Goal: Participate in discussion: Engage in conversation with other users on a specific topic

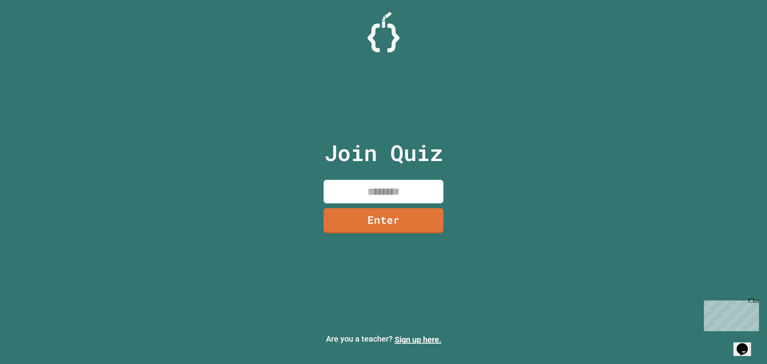
click at [423, 187] on input at bounding box center [384, 192] width 120 height 24
type input "********"
click at [419, 225] on link "Enter" at bounding box center [384, 220] width 118 height 26
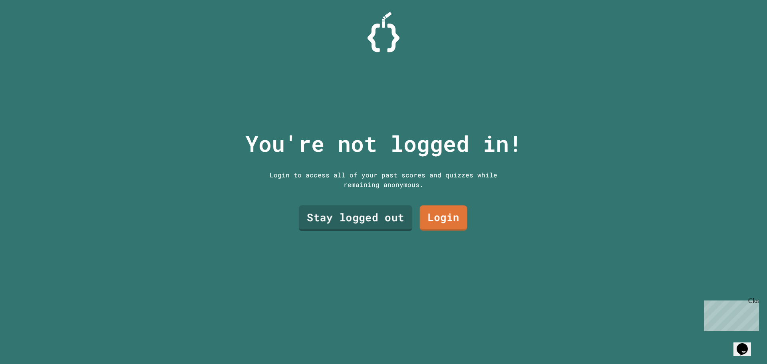
click at [367, 218] on link "Stay logged out" at bounding box center [356, 218] width 114 height 26
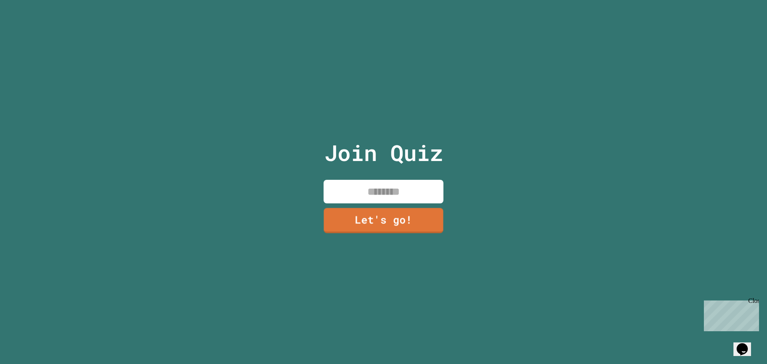
click at [371, 198] on input at bounding box center [384, 192] width 120 height 24
type input "*********"
click at [348, 215] on link "Let's go!" at bounding box center [384, 220] width 116 height 26
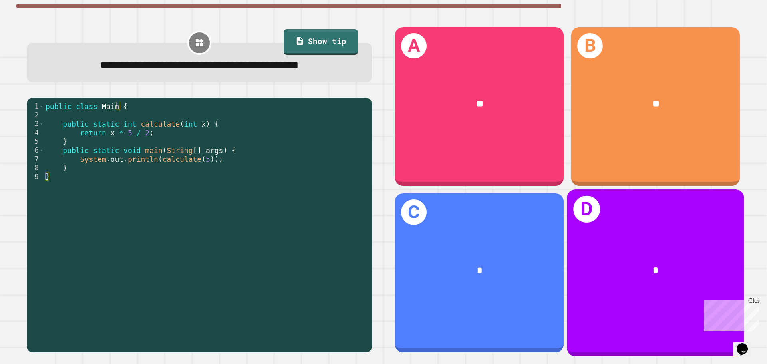
click at [627, 263] on div "*" at bounding box center [656, 270] width 138 height 15
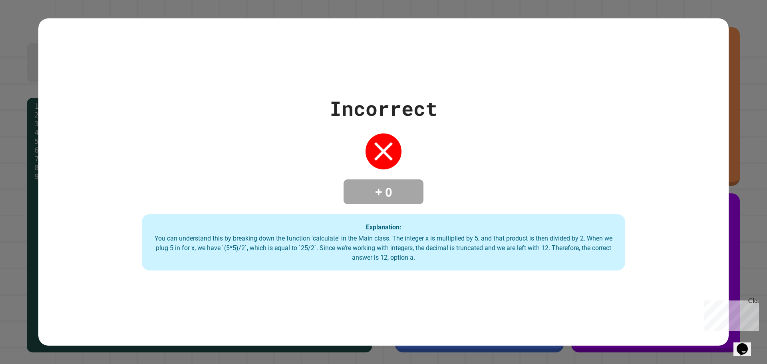
click at [754, 299] on div "Close" at bounding box center [754, 302] width 10 height 10
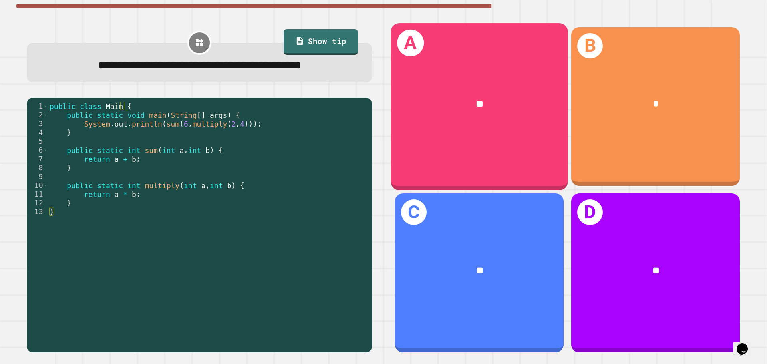
click at [490, 104] on div "**" at bounding box center [480, 104] width 138 height 15
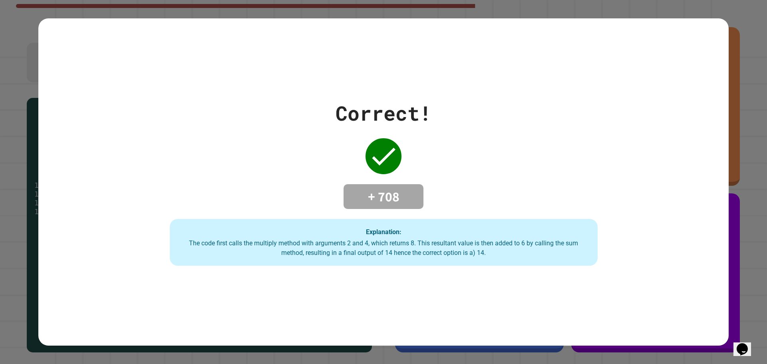
click at [422, 296] on div "Correct! + 708 Explanation: The code first calls the multiply method with argum…" at bounding box center [383, 182] width 691 height 328
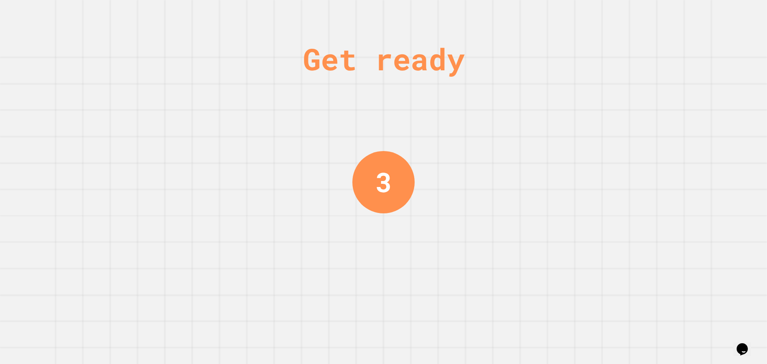
click at [421, 257] on div "Get ready 3" at bounding box center [383, 182] width 767 height 364
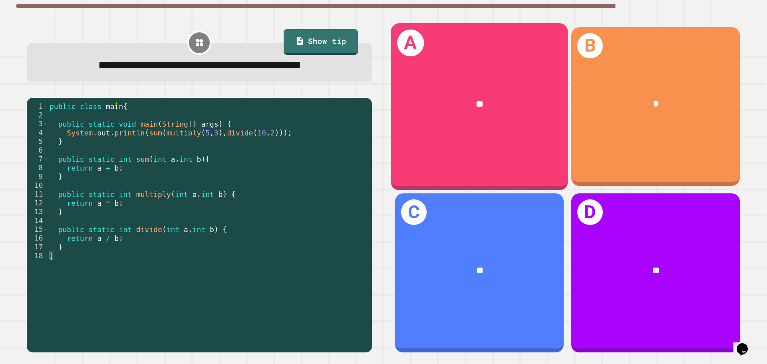
click at [521, 118] on div "**" at bounding box center [479, 105] width 177 height 54
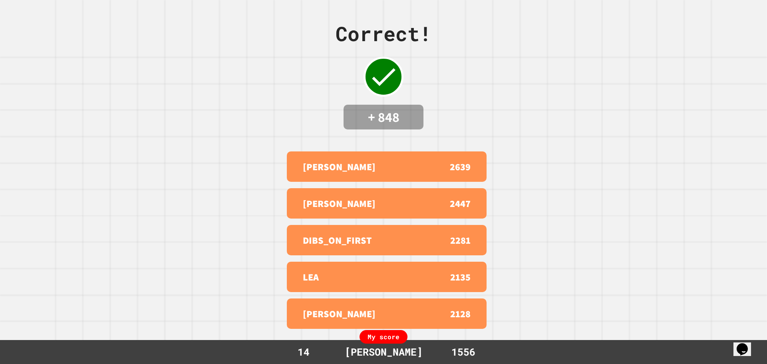
click at [546, 267] on div "Correct! + 848 [PERSON_NAME] 2639 [PERSON_NAME] 2447 DIBS_ON_FIRST 2281 LEA 213…" at bounding box center [383, 182] width 767 height 364
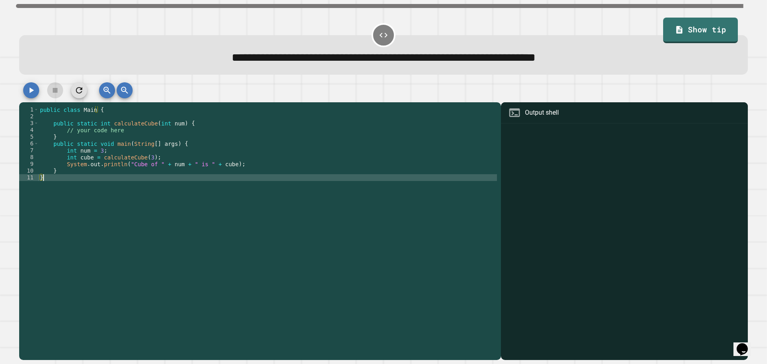
click at [119, 183] on div "public class Main { public static int calculateCube ( int num ) { // your code …" at bounding box center [267, 228] width 459 height 245
click at [124, 138] on div "public class Main { public static int calculateCube ( int num ) { // your code …" at bounding box center [267, 228] width 459 height 245
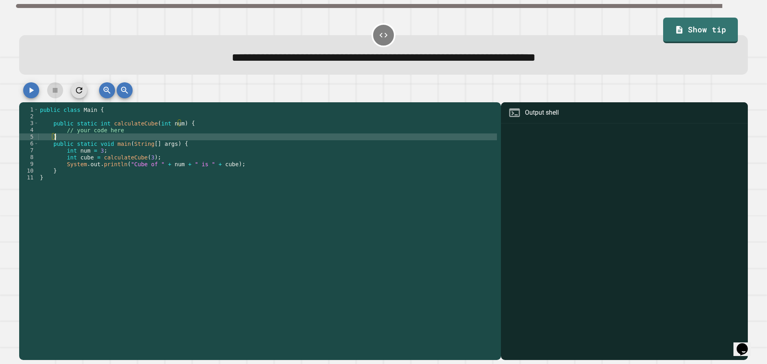
click at [124, 131] on div "public class Main { public static int calculateCube ( int num ) { // your code …" at bounding box center [267, 228] width 459 height 245
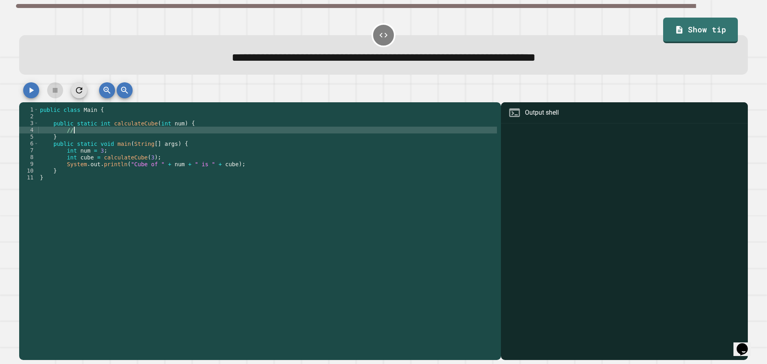
type textarea "*"
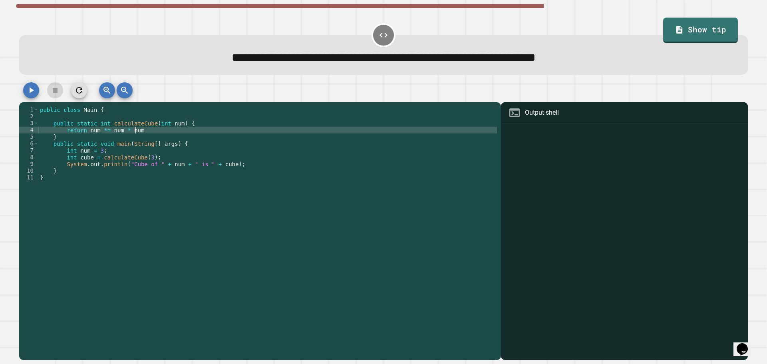
scroll to position [0, 6]
type textarea "**********"
click at [26, 86] on button "button" at bounding box center [31, 90] width 16 height 16
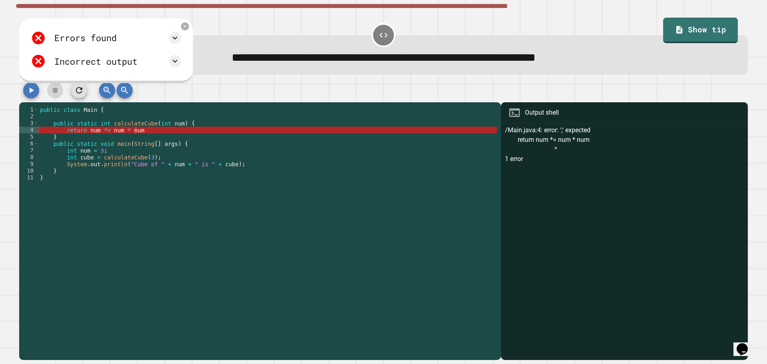
scroll to position [0, 0]
click at [181, 124] on div "public class Main { public static int calculateCube ( int num ) { return num *=…" at bounding box center [267, 228] width 459 height 245
click at [179, 128] on div "public class Main { public static int calculateCube ( int num ) { return num *=…" at bounding box center [267, 228] width 459 height 245
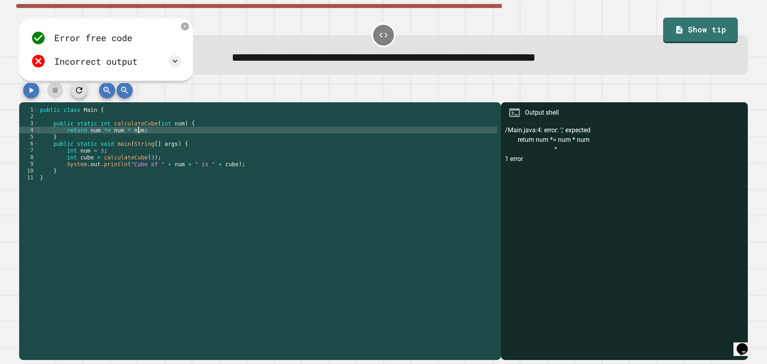
scroll to position [0, 6]
type textarea "**********"
click at [31, 90] on icon "button" at bounding box center [31, 91] width 10 height 10
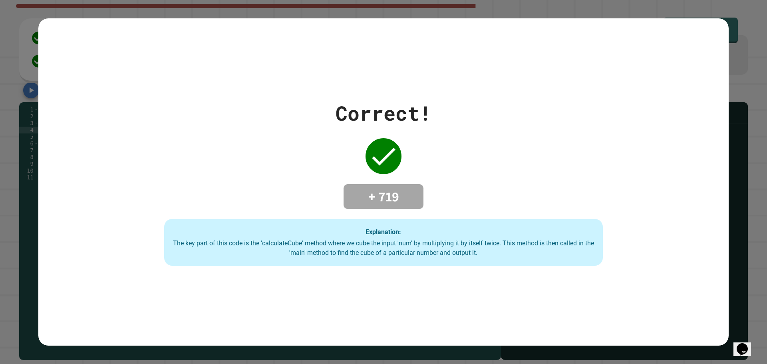
click at [1, 191] on div "Correct! + 719 Explanation: The key part of this code is the 'calculateCube' me…" at bounding box center [383, 182] width 767 height 364
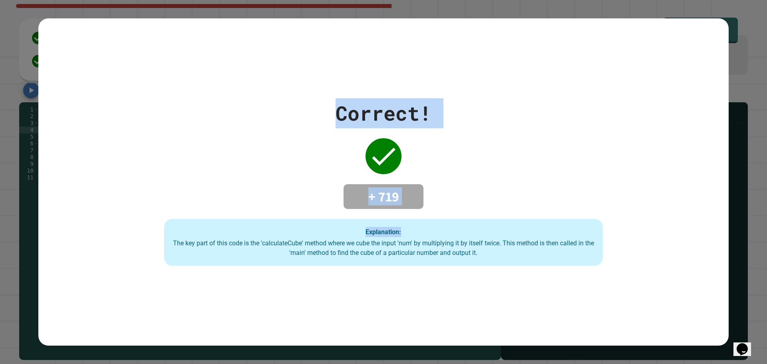
drag, startPoint x: 409, startPoint y: 177, endPoint x: 654, endPoint y: 237, distance: 252.1
click at [584, 211] on div "Correct! + 719 Explanation: The key part of this code is the 'calculateCube' me…" at bounding box center [383, 182] width 691 height 328
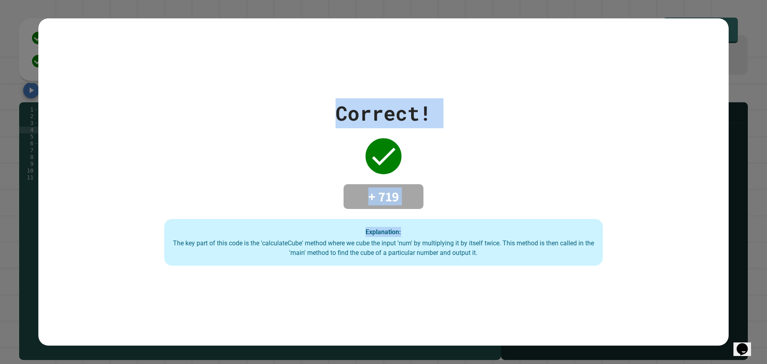
click at [504, 171] on div "Correct! + 719 Explanation: The key part of this code is the 'calculateCube' me…" at bounding box center [383, 182] width 627 height 168
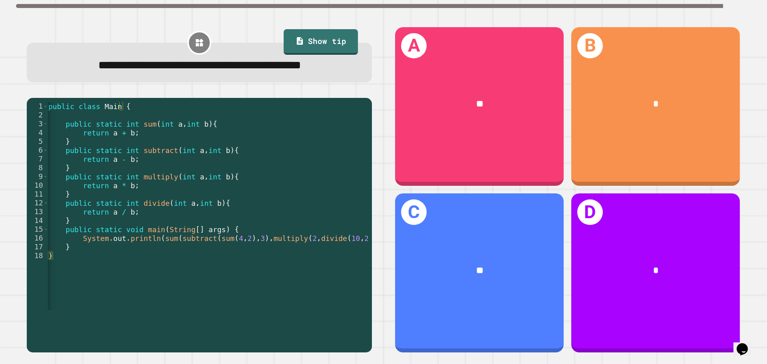
scroll to position [0, 21]
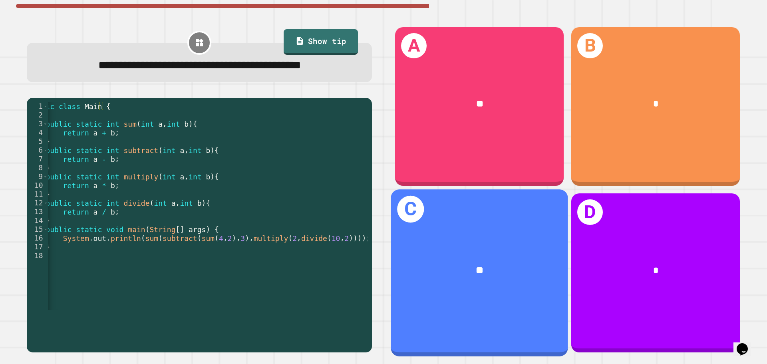
click at [439, 246] on div "**" at bounding box center [479, 271] width 177 height 54
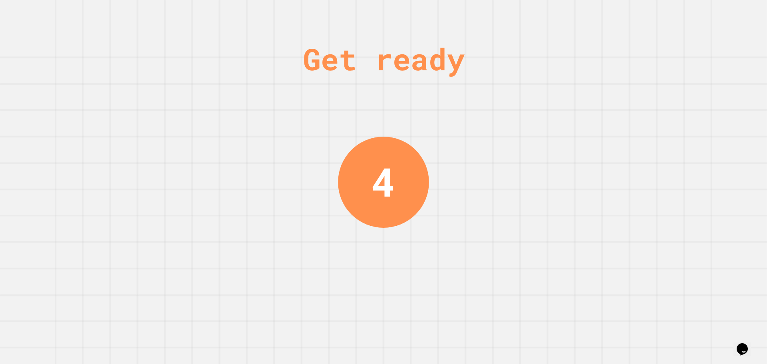
drag, startPoint x: 571, startPoint y: 235, endPoint x: 589, endPoint y: 175, distance: 61.7
click at [581, 213] on div "Get ready 4" at bounding box center [383, 182] width 767 height 364
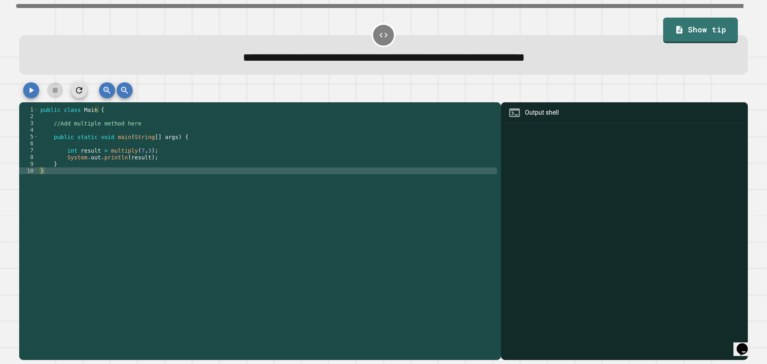
click at [142, 127] on div "public class Main { //Add multiple method here public static void main ( String…" at bounding box center [268, 228] width 458 height 245
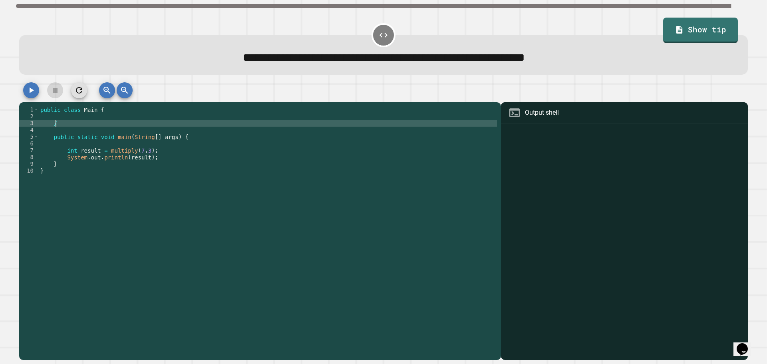
type textarea "*"
type textarea "**********"
click at [165, 134] on div "public class Main { public int multiply ( int a , int b ) public static void ma…" at bounding box center [268, 228] width 458 height 245
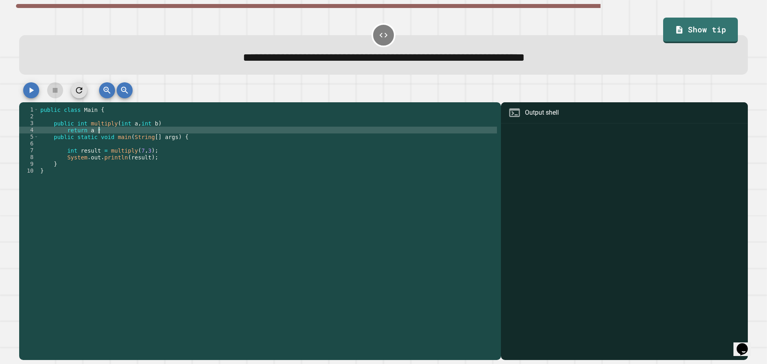
scroll to position [0, 4]
click at [29, 86] on button "button" at bounding box center [31, 90] width 16 height 16
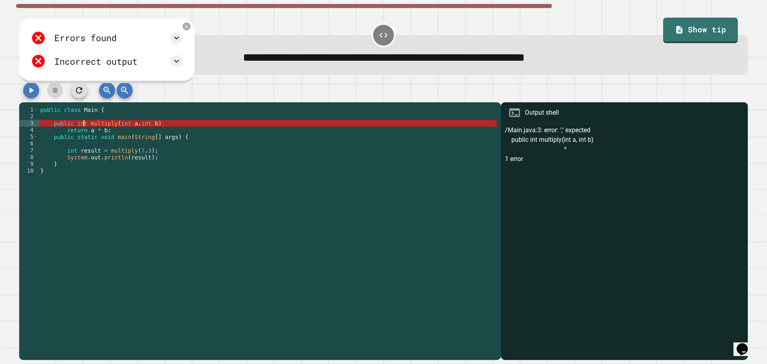
click at [83, 126] on div "public class Main { public int multiply ( int a , int b ) return a * b ; public…" at bounding box center [268, 228] width 458 height 245
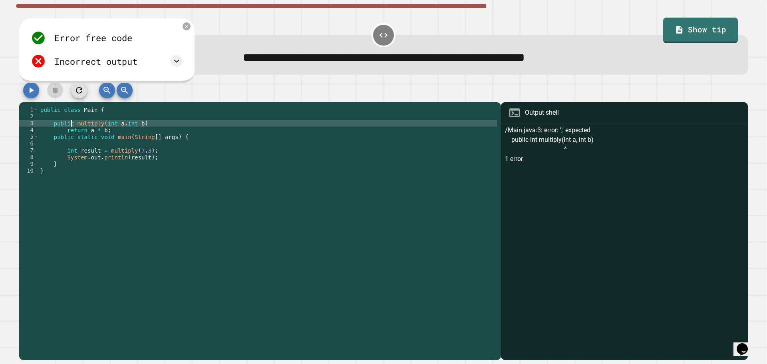
click at [24, 95] on button "button" at bounding box center [31, 90] width 16 height 16
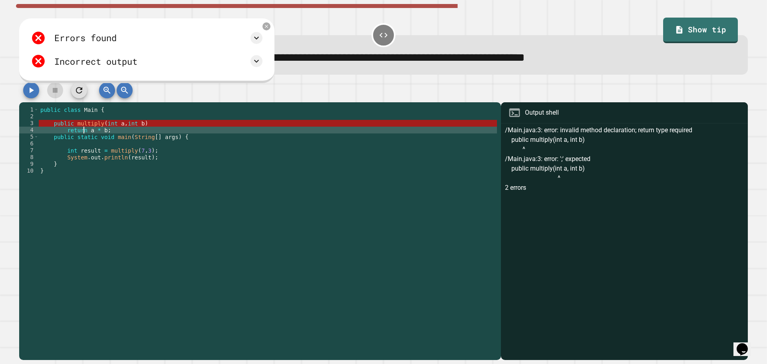
click at [83, 133] on div "public class Main { public multiply ( int a , int b ) return a * b ; public sta…" at bounding box center [268, 228] width 458 height 245
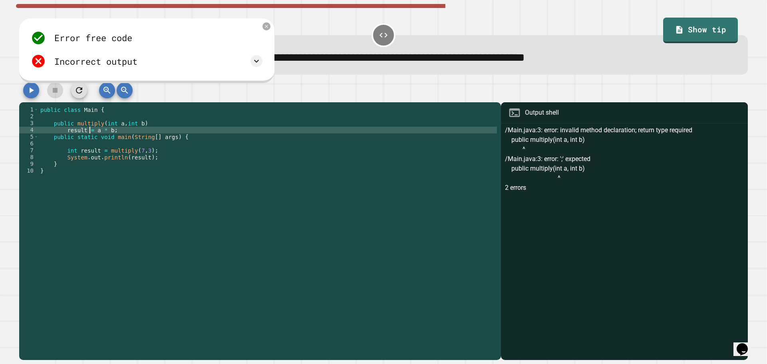
scroll to position [0, 4]
click at [29, 89] on icon "button" at bounding box center [31, 91] width 10 height 10
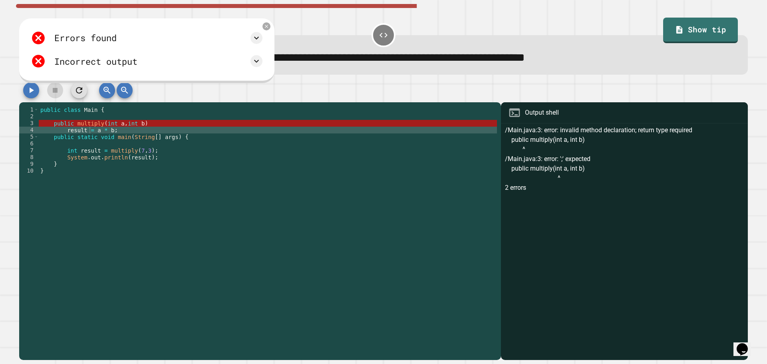
click at [156, 121] on div "public class Main { public multiply ( int a , int b ) result = a * b ; public s…" at bounding box center [268, 228] width 458 height 245
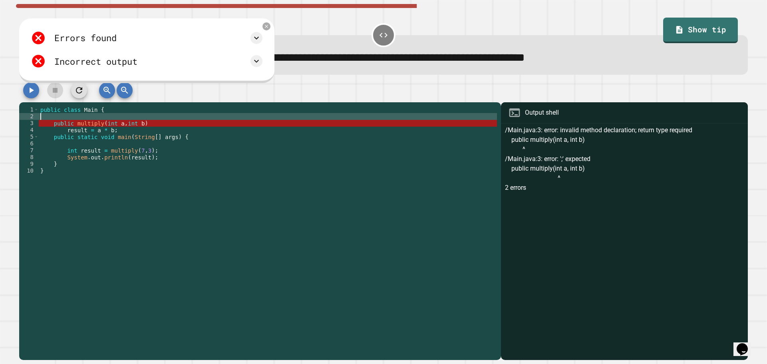
click at [151, 126] on div "public class Main { public multiply ( int a , int b ) result = a * b ; public s…" at bounding box center [268, 228] width 458 height 245
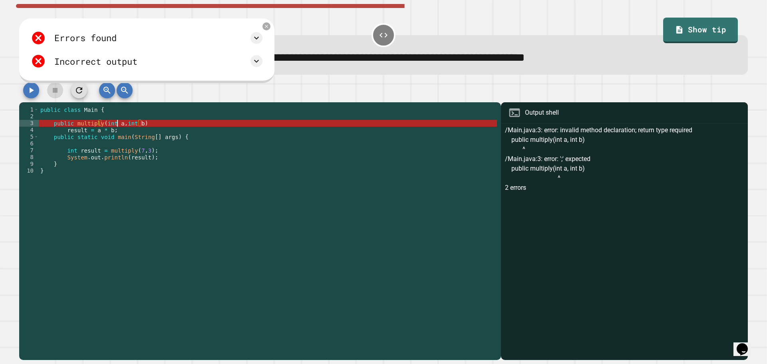
click at [118, 126] on div "public class Main { public multiply ( int a , int b ) result = a * b ; public s…" at bounding box center [268, 228] width 458 height 245
click at [151, 128] on div "public class Main { public multiply ( int a , int b ) result = a * b ; public s…" at bounding box center [268, 228] width 458 height 245
click at [152, 124] on div "public class Main { public multiply ( int a , int b ) result = a * b ; public s…" at bounding box center [268, 228] width 458 height 245
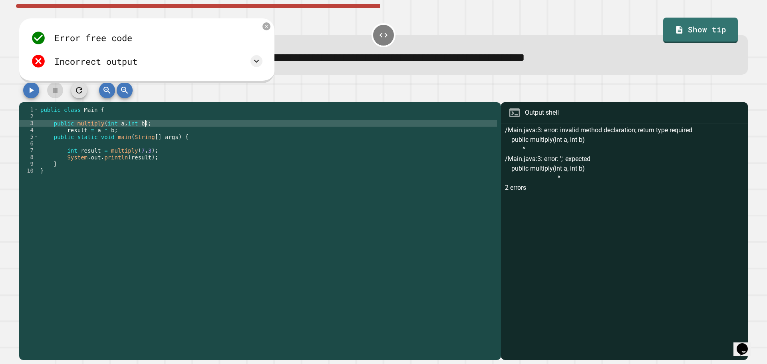
click at [33, 95] on icon "button" at bounding box center [31, 91] width 10 height 10
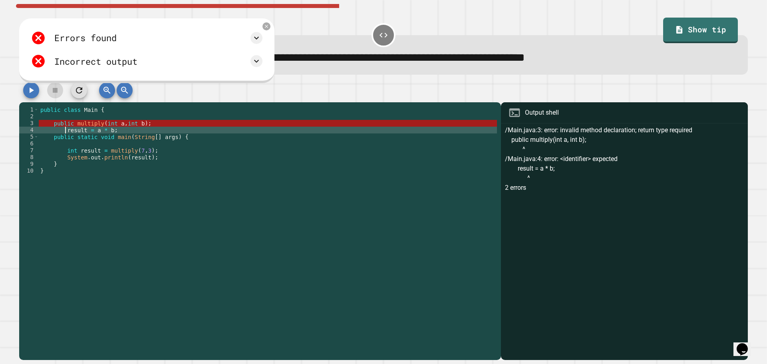
click at [66, 132] on div "public class Main { public multiply ( int a , int b ) ; result = a * b ; public…" at bounding box center [268, 228] width 458 height 245
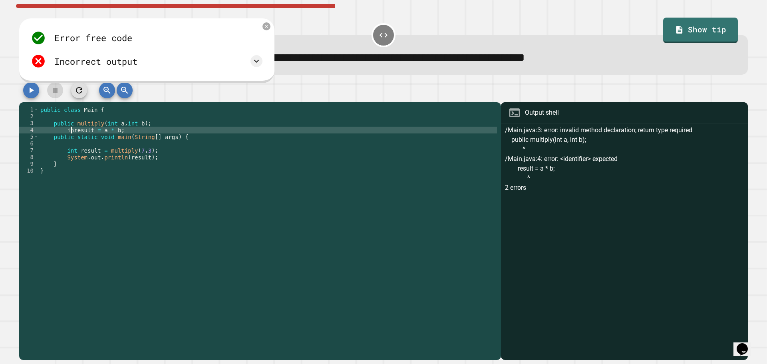
scroll to position [0, 2]
click at [28, 98] on button "button" at bounding box center [31, 90] width 16 height 16
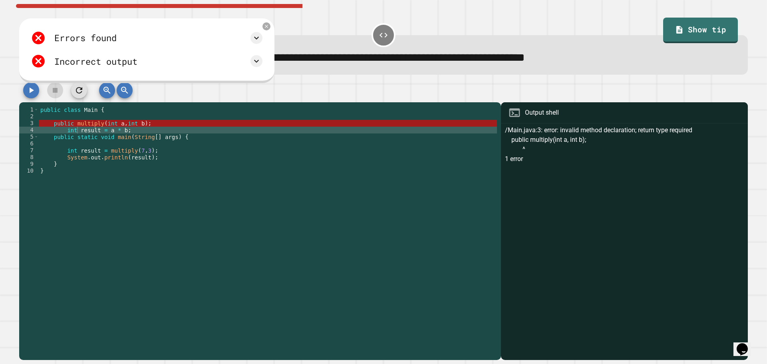
click at [73, 126] on div "public class Main { public multiply ( int a , int b ) ; int result = a * b ; pu…" at bounding box center [268, 228] width 458 height 245
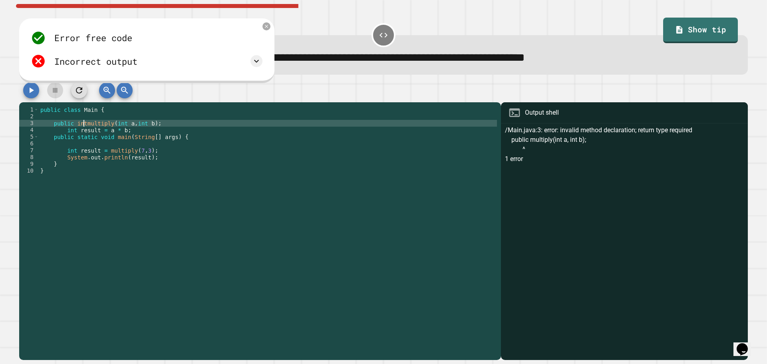
scroll to position [0, 3]
click at [31, 92] on icon "button" at bounding box center [32, 91] width 4 height 6
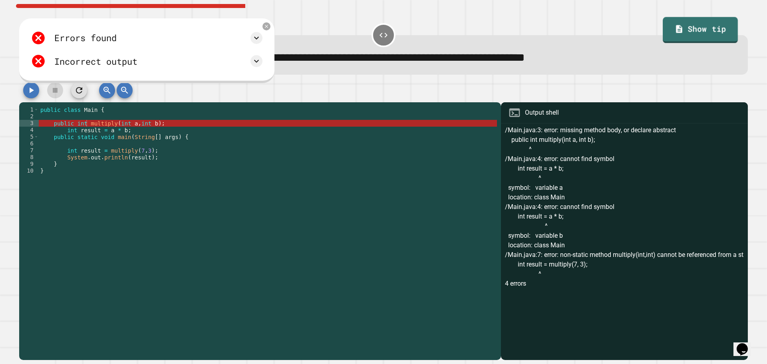
click at [691, 26] on link "Show tip" at bounding box center [700, 30] width 75 height 26
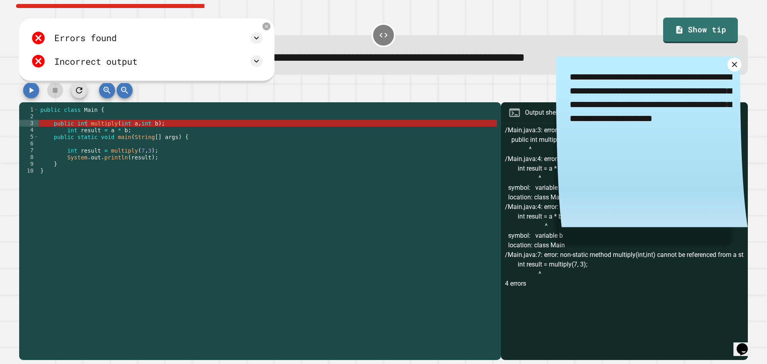
click at [732, 67] on icon at bounding box center [734, 64] width 5 height 5
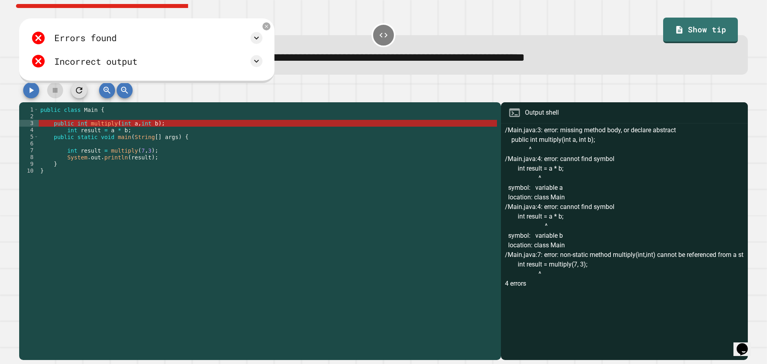
click at [139, 164] on div "public class Main { public int multiply ( int a , int b ) ; int result = a * b …" at bounding box center [268, 228] width 458 height 245
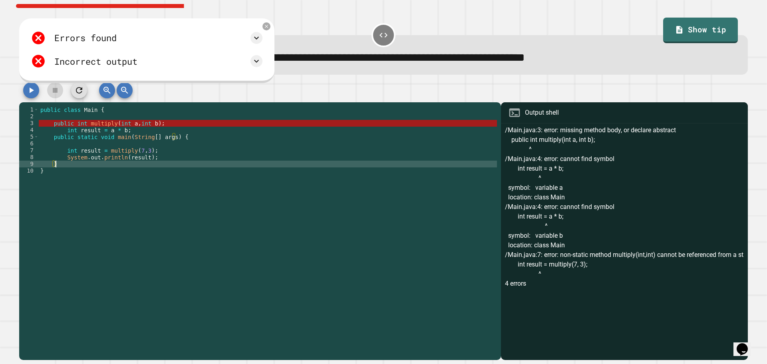
click at [143, 158] on div "public class Main { public int multiply ( int a , int b ) ; int result = a * b …" at bounding box center [268, 228] width 458 height 245
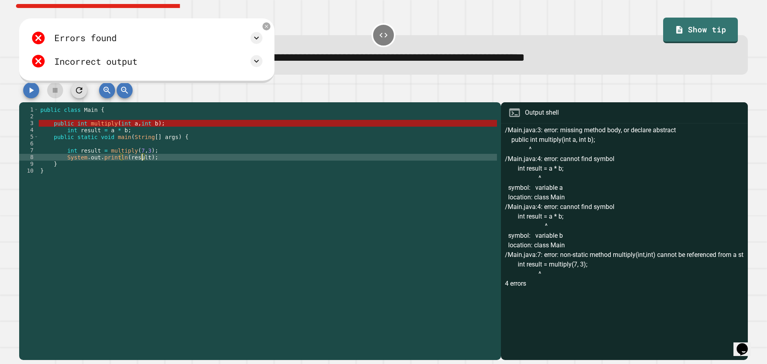
click at [130, 129] on div "public class Main { public int multiply ( int a , int b ) ; int result = a * b …" at bounding box center [268, 228] width 458 height 245
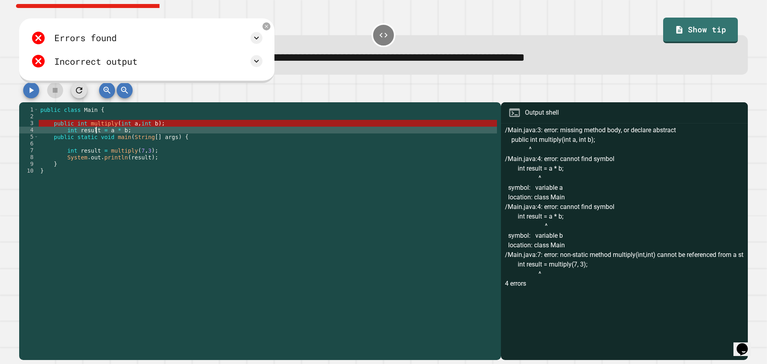
click at [95, 132] on div "public class Main { public int multiply ( int a , int b ) ; int result = a * b …" at bounding box center [268, 228] width 458 height 245
click at [78, 132] on div "public class Main { public int multiply ( int a , int b ) ; int result = a * b …" at bounding box center [268, 228] width 458 height 245
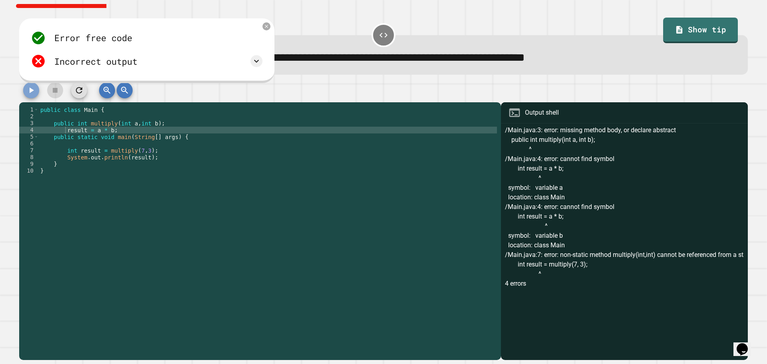
click at [35, 92] on icon "button" at bounding box center [31, 91] width 10 height 10
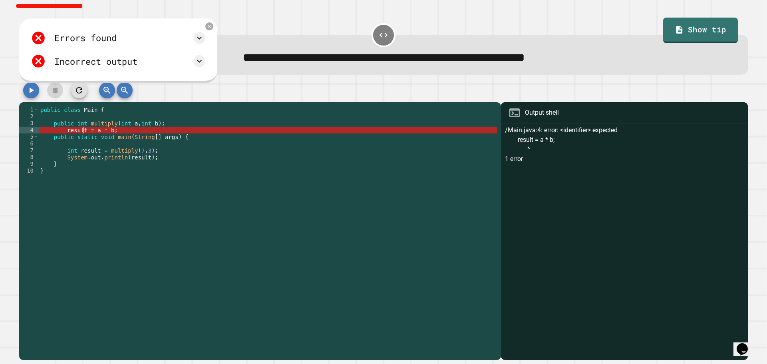
click at [83, 133] on div "public class Main { public int multiply ( int a , int b ) ; result = a * b ; pu…" at bounding box center [268, 228] width 458 height 245
click at [66, 132] on div "public class Main { public int multiply ( int a , int b ) ; result = a * b ; pu…" at bounding box center [268, 228] width 458 height 245
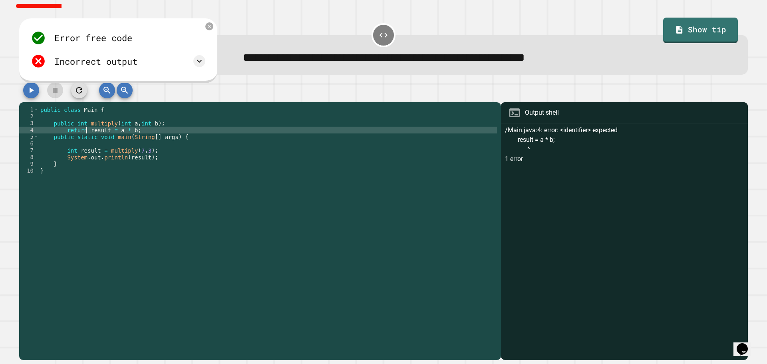
scroll to position [0, 3]
click at [22, 89] on div at bounding box center [383, 92] width 729 height 20
click at [32, 91] on icon "button" at bounding box center [31, 91] width 10 height 10
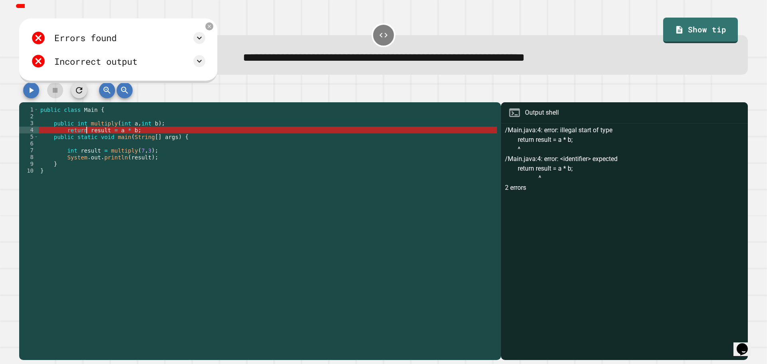
click at [86, 132] on div "public class Main { public int multiply ( int a , int b ) ; return result = a *…" at bounding box center [268, 228] width 458 height 245
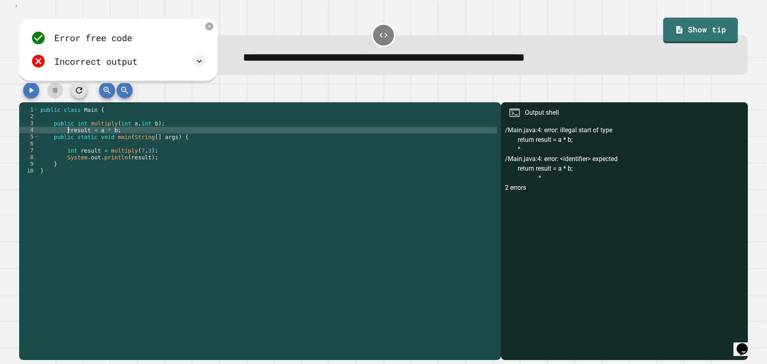
type textarea "**********"
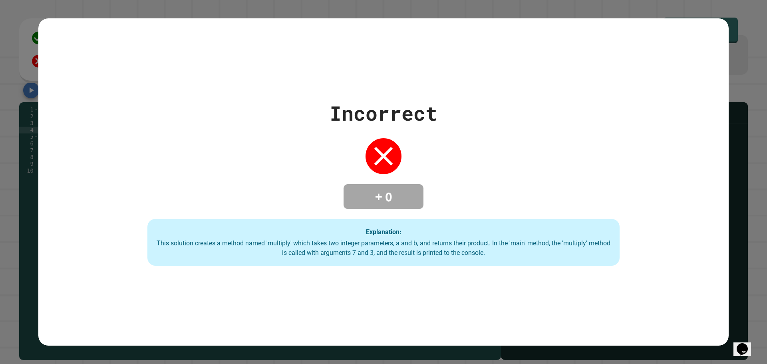
click at [529, 120] on div "Incorrect + 0 Explanation: This solution creates a method named 'multiply' whic…" at bounding box center [383, 182] width 675 height 168
